Goal: Task Accomplishment & Management: Manage account settings

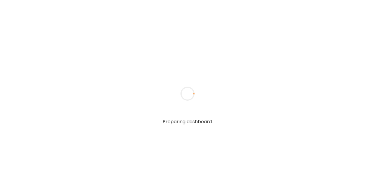
type input "**********"
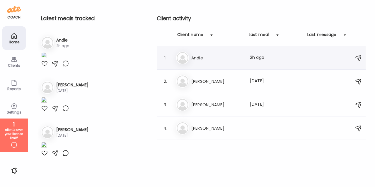
click at [214, 56] on h3 "Andie" at bounding box center [217, 57] width 52 height 7
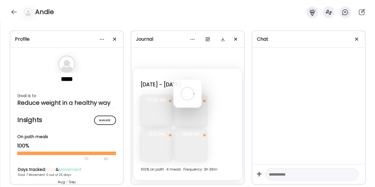
scroll to position [3132, 0]
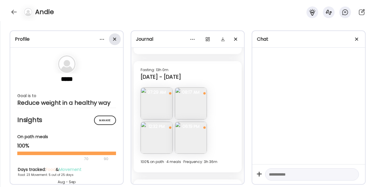
click at [114, 40] on div at bounding box center [115, 39] width 12 height 12
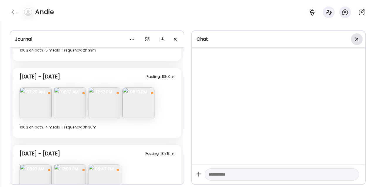
click at [358, 40] on div at bounding box center [357, 39] width 12 height 12
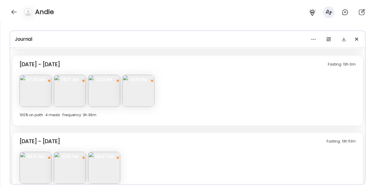
scroll to position [1866, 0]
click at [35, 86] on img at bounding box center [36, 91] width 32 height 32
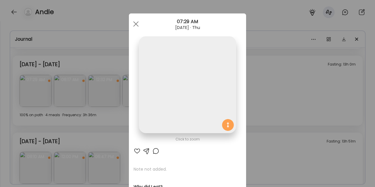
scroll to position [0, 0]
click at [137, 25] on div at bounding box center [136, 25] width 12 height 12
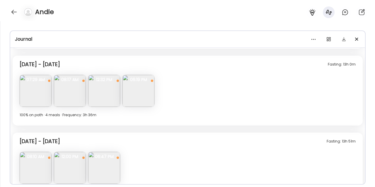
click at [75, 100] on img at bounding box center [70, 91] width 32 height 32
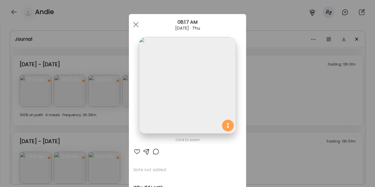
click at [268, 89] on div "Ate Coach Dashboard Wahoo! It’s official Take a moment to set up your Coach Pro…" at bounding box center [187, 93] width 375 height 187
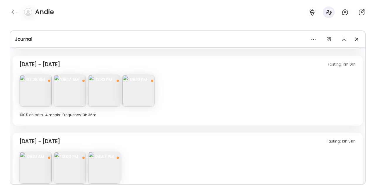
click at [110, 99] on img at bounding box center [104, 91] width 32 height 32
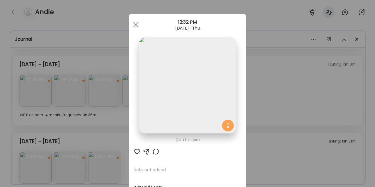
click at [293, 98] on div "Ate Coach Dashboard Wahoo! It’s official Take a moment to set up your Coach Pro…" at bounding box center [187, 93] width 375 height 187
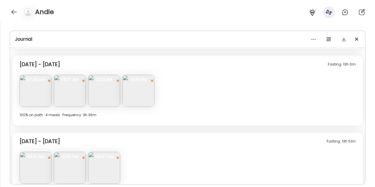
click at [136, 96] on img at bounding box center [138, 91] width 32 height 32
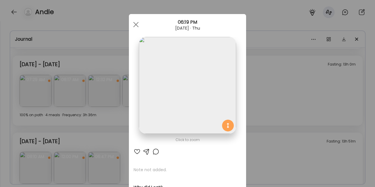
click at [308, 88] on div "Ate Coach Dashboard Wahoo! It’s official Take a moment to set up your Coach Pro…" at bounding box center [187, 93] width 375 height 187
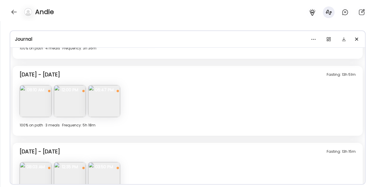
scroll to position [1934, 0]
click at [40, 92] on span "08:10 AM" at bounding box center [36, 89] width 32 height 5
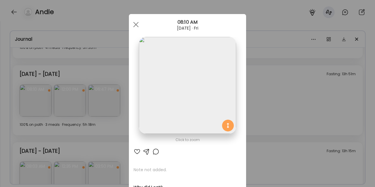
click at [287, 69] on div "Ate Coach Dashboard Wahoo! It’s official Take a moment to set up your Coach Pro…" at bounding box center [187, 93] width 375 height 187
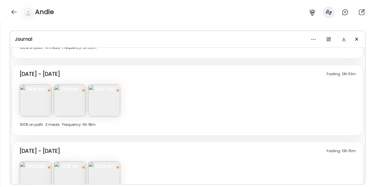
click at [39, 108] on img at bounding box center [36, 101] width 32 height 32
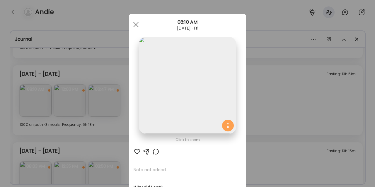
drag, startPoint x: 265, startPoint y: 94, endPoint x: 261, endPoint y: 94, distance: 4.7
click at [263, 94] on div "Ate Coach Dashboard Wahoo! It’s official Take a moment to set up your Coach Pro…" at bounding box center [187, 93] width 375 height 187
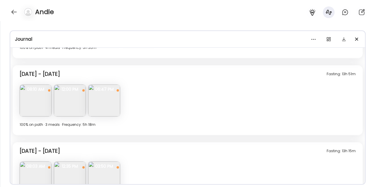
click at [79, 94] on img at bounding box center [70, 101] width 32 height 32
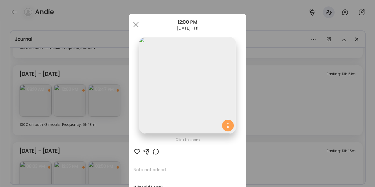
click at [263, 93] on div "Ate Coach Dashboard Wahoo! It’s official Take a moment to set up your Coach Pro…" at bounding box center [187, 93] width 375 height 187
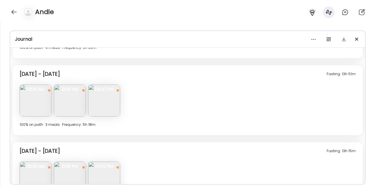
click at [111, 103] on img at bounding box center [104, 101] width 32 height 32
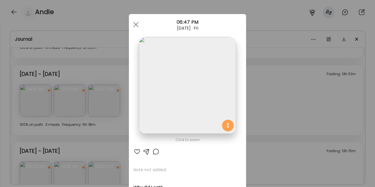
click at [283, 80] on div "Ate Coach Dashboard Wahoo! It’s official Take a moment to set up your Coach Pro…" at bounding box center [187, 93] width 375 height 187
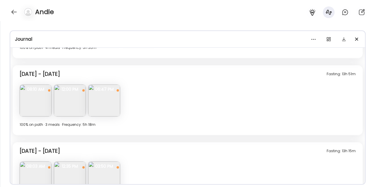
click at [76, 103] on img at bounding box center [70, 101] width 32 height 32
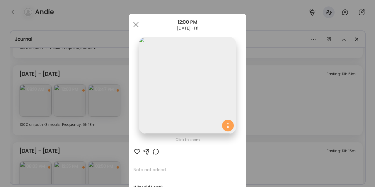
scroll to position [0, 0]
click at [282, 79] on div "Ate Coach Dashboard Wahoo! It’s official Take a moment to set up your Coach Pro…" at bounding box center [187, 93] width 375 height 187
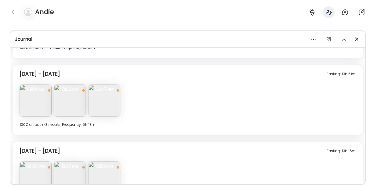
click at [47, 100] on img at bounding box center [36, 101] width 32 height 32
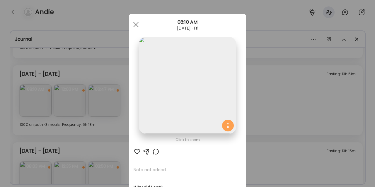
click at [285, 107] on div "Ate Coach Dashboard Wahoo! It’s official Take a moment to set up your Coach Pro…" at bounding box center [187, 93] width 375 height 187
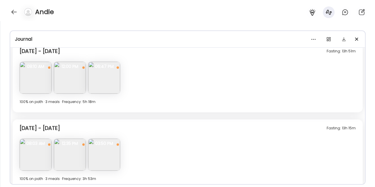
scroll to position [1957, 0]
click at [105, 89] on img at bounding box center [104, 78] width 32 height 32
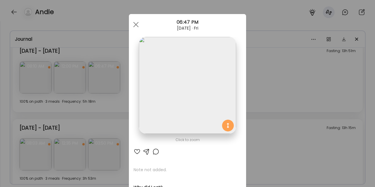
click at [116, 99] on div "Ate Coach Dashboard Wahoo! It’s official Take a moment to set up your Coach Pro…" at bounding box center [187, 93] width 375 height 187
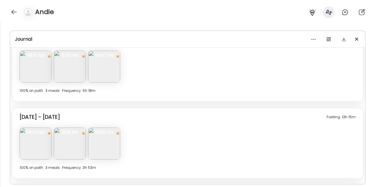
scroll to position [1967, 0]
click at [98, 69] on img at bounding box center [104, 68] width 32 height 32
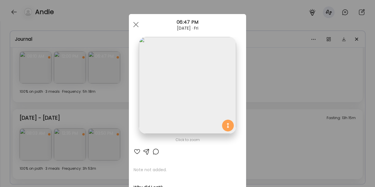
click at [119, 97] on div "Ate Coach Dashboard Wahoo! It’s official Take a moment to set up your Coach Pro…" at bounding box center [187, 93] width 375 height 187
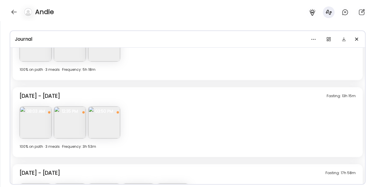
scroll to position [1989, 0]
click at [36, 124] on img at bounding box center [36, 122] width 32 height 32
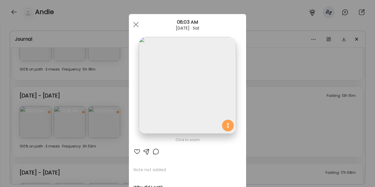
scroll to position [6, 0]
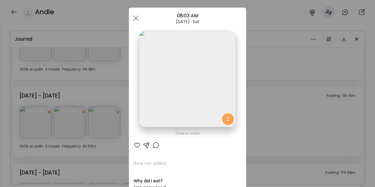
click at [276, 62] on div "Ate Coach Dashboard Wahoo! It’s official Take a moment to set up your Coach Pro…" at bounding box center [187, 93] width 375 height 187
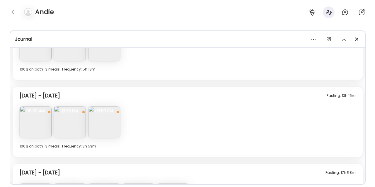
click at [73, 125] on img at bounding box center [70, 122] width 32 height 32
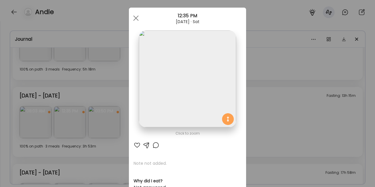
click at [138, 17] on div at bounding box center [136, 18] width 12 height 12
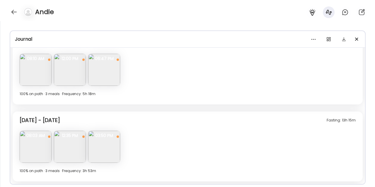
scroll to position [1963, 0]
click at [73, 147] on img at bounding box center [70, 148] width 32 height 32
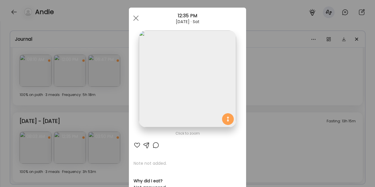
click at [274, 135] on div "Ate Coach Dashboard Wahoo! It’s official Take a moment to set up your Coach Pro…" at bounding box center [187, 93] width 375 height 187
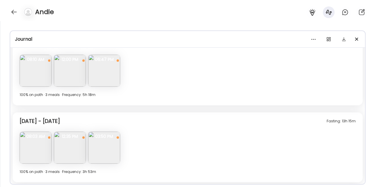
click at [106, 154] on img at bounding box center [104, 148] width 32 height 32
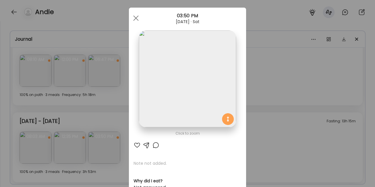
click at [112, 116] on div "Ate Coach Dashboard Wahoo! It’s official Take a moment to set up your Coach Pro…" at bounding box center [187, 93] width 375 height 187
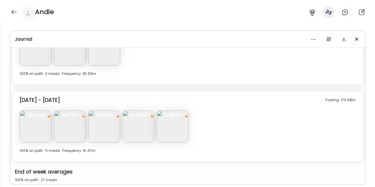
scroll to position [2061, 0]
click at [33, 124] on img at bounding box center [36, 127] width 32 height 32
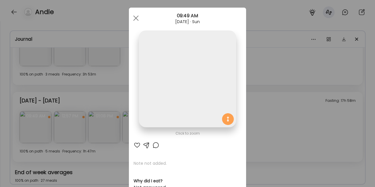
scroll to position [9, 0]
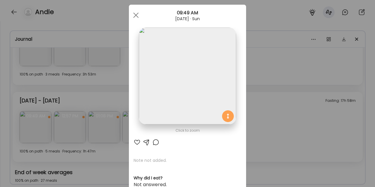
click at [80, 95] on div "Ate Coach Dashboard Wahoo! It’s official Take a moment to set up your Coach Pro…" at bounding box center [187, 93] width 375 height 187
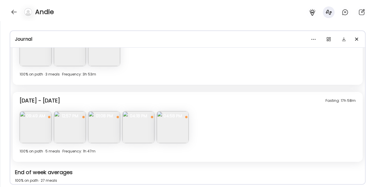
click at [32, 134] on img at bounding box center [36, 127] width 32 height 32
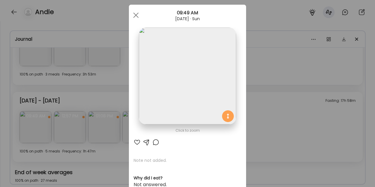
click at [276, 69] on div "Ate Coach Dashboard Wahoo! It’s official Take a moment to set up your Coach Pro…" at bounding box center [187, 93] width 375 height 187
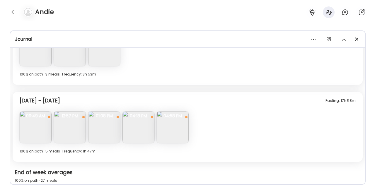
scroll to position [2062, 0]
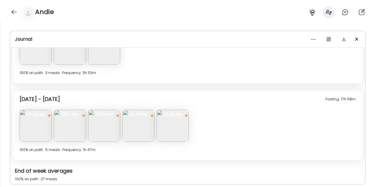
click at [66, 132] on img at bounding box center [70, 126] width 32 height 32
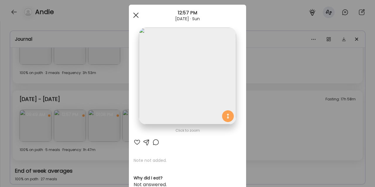
click at [136, 16] on span at bounding box center [135, 15] width 5 height 5
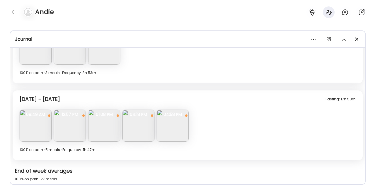
click at [99, 136] on img at bounding box center [104, 126] width 32 height 32
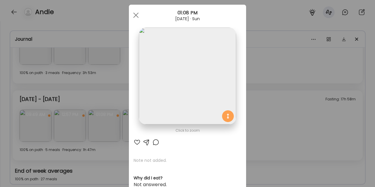
click at [262, 122] on div "Ate Coach Dashboard Wahoo! It’s official Take a moment to set up your Coach Pro…" at bounding box center [187, 93] width 375 height 187
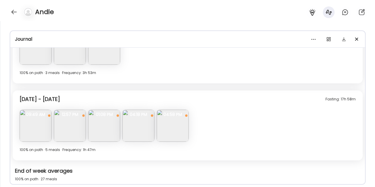
click at [172, 139] on img at bounding box center [173, 126] width 32 height 32
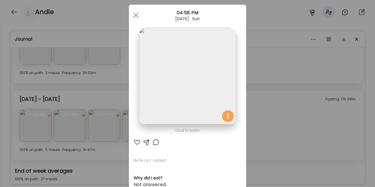
click at [278, 121] on div "Ate Coach Dashboard Wahoo! It’s official Take a moment to set up your Coach Pro…" at bounding box center [187, 93] width 375 height 187
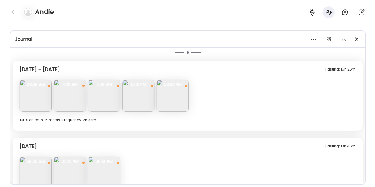
scroll to position [2206, 0]
click at [41, 95] on img at bounding box center [36, 95] width 32 height 32
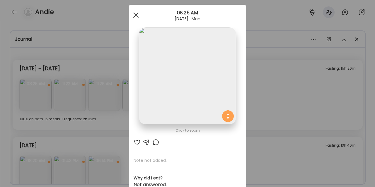
click at [135, 14] on span at bounding box center [135, 15] width 5 height 5
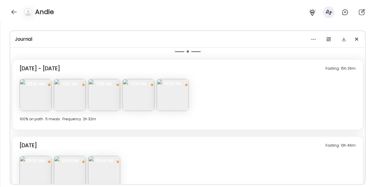
click at [34, 98] on img at bounding box center [36, 95] width 32 height 32
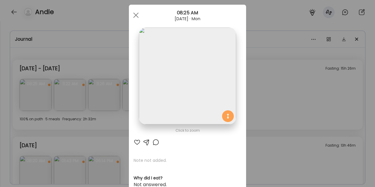
click at [277, 133] on div "Ate Coach Dashboard Wahoo! It’s official Take a moment to set up your Coach Pro…" at bounding box center [187, 93] width 375 height 187
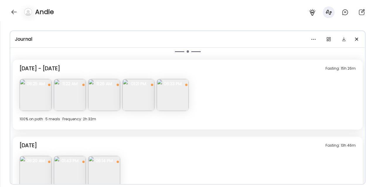
click at [172, 103] on img at bounding box center [173, 95] width 32 height 32
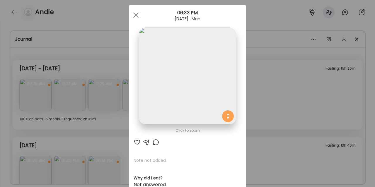
click at [255, 68] on div "Ate Coach Dashboard Wahoo! It’s official Take a moment to set up your Coach Pro…" at bounding box center [187, 93] width 375 height 187
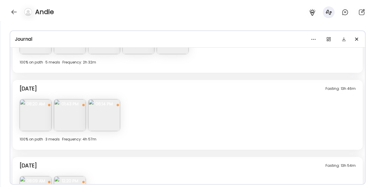
scroll to position [2264, 0]
click at [46, 116] on img at bounding box center [36, 115] width 32 height 32
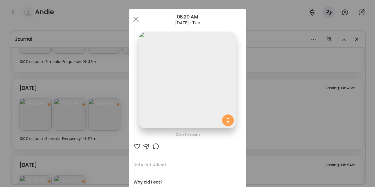
scroll to position [5, 0]
click at [82, 84] on div "Ate Coach Dashboard Wahoo! It’s official Take a moment to set up your Coach Pro…" at bounding box center [187, 93] width 375 height 187
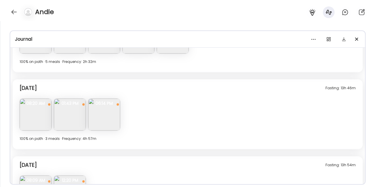
click at [44, 118] on img at bounding box center [36, 115] width 32 height 32
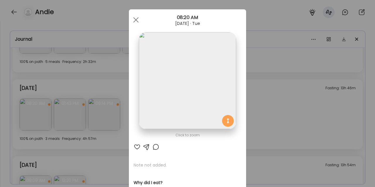
scroll to position [6, 0]
click at [116, 93] on div "Ate Coach Dashboard Wahoo! It’s official Take a moment to set up your Coach Pro…" at bounding box center [187, 93] width 375 height 187
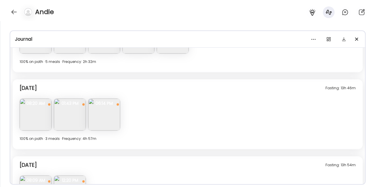
click at [41, 119] on img at bounding box center [36, 115] width 32 height 32
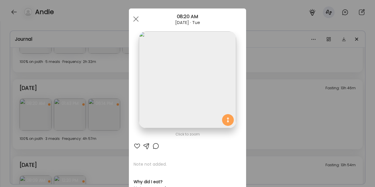
click at [291, 78] on div "Ate Coach Dashboard Wahoo! It’s official Take a moment to set up your Coach Pro…" at bounding box center [187, 93] width 375 height 187
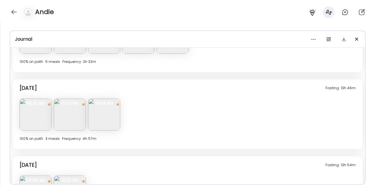
click at [78, 122] on img at bounding box center [70, 115] width 32 height 32
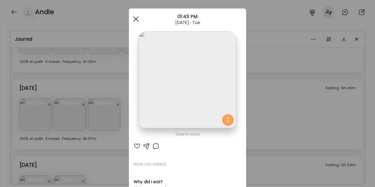
click at [138, 20] on div at bounding box center [136, 19] width 12 height 12
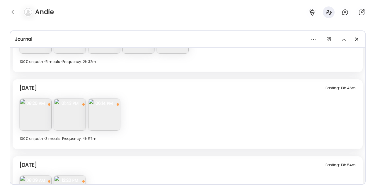
click at [101, 122] on img at bounding box center [104, 115] width 32 height 32
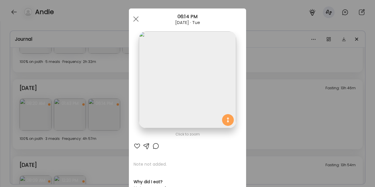
click at [307, 95] on div "Ate Coach Dashboard Wahoo! It’s official Take a moment to set up your Coach Pro…" at bounding box center [187, 93] width 375 height 187
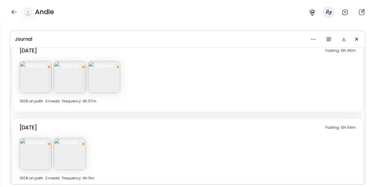
scroll to position [2308, 0]
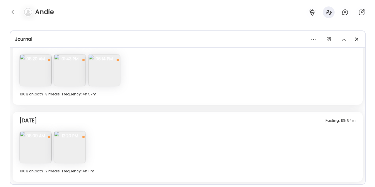
click at [76, 151] on img at bounding box center [70, 147] width 32 height 32
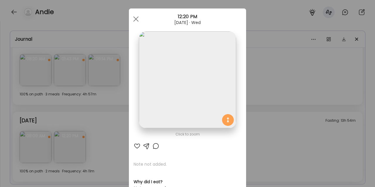
scroll to position [0, 0]
